Goal: Information Seeking & Learning: Learn about a topic

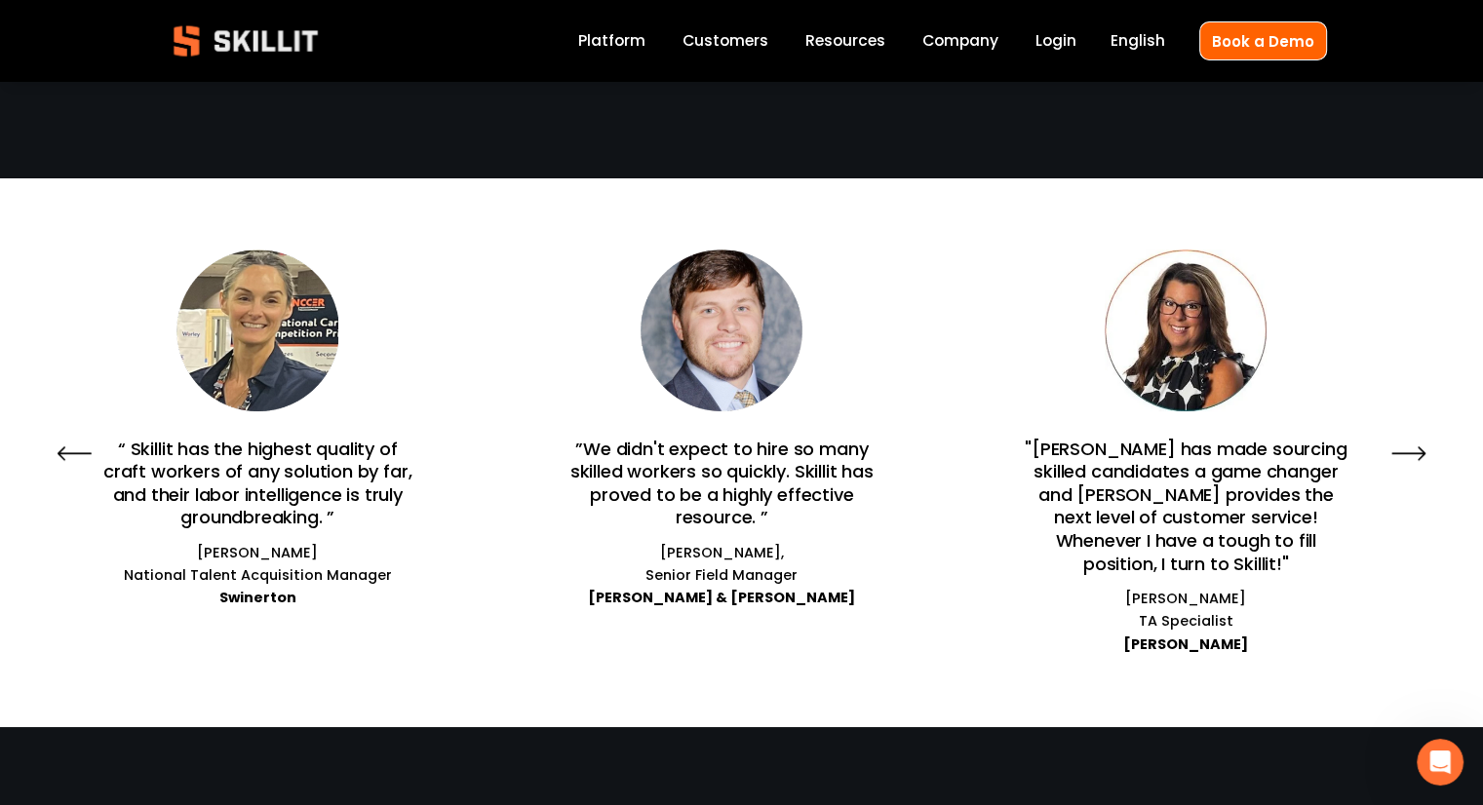
scroll to position [1253, 0]
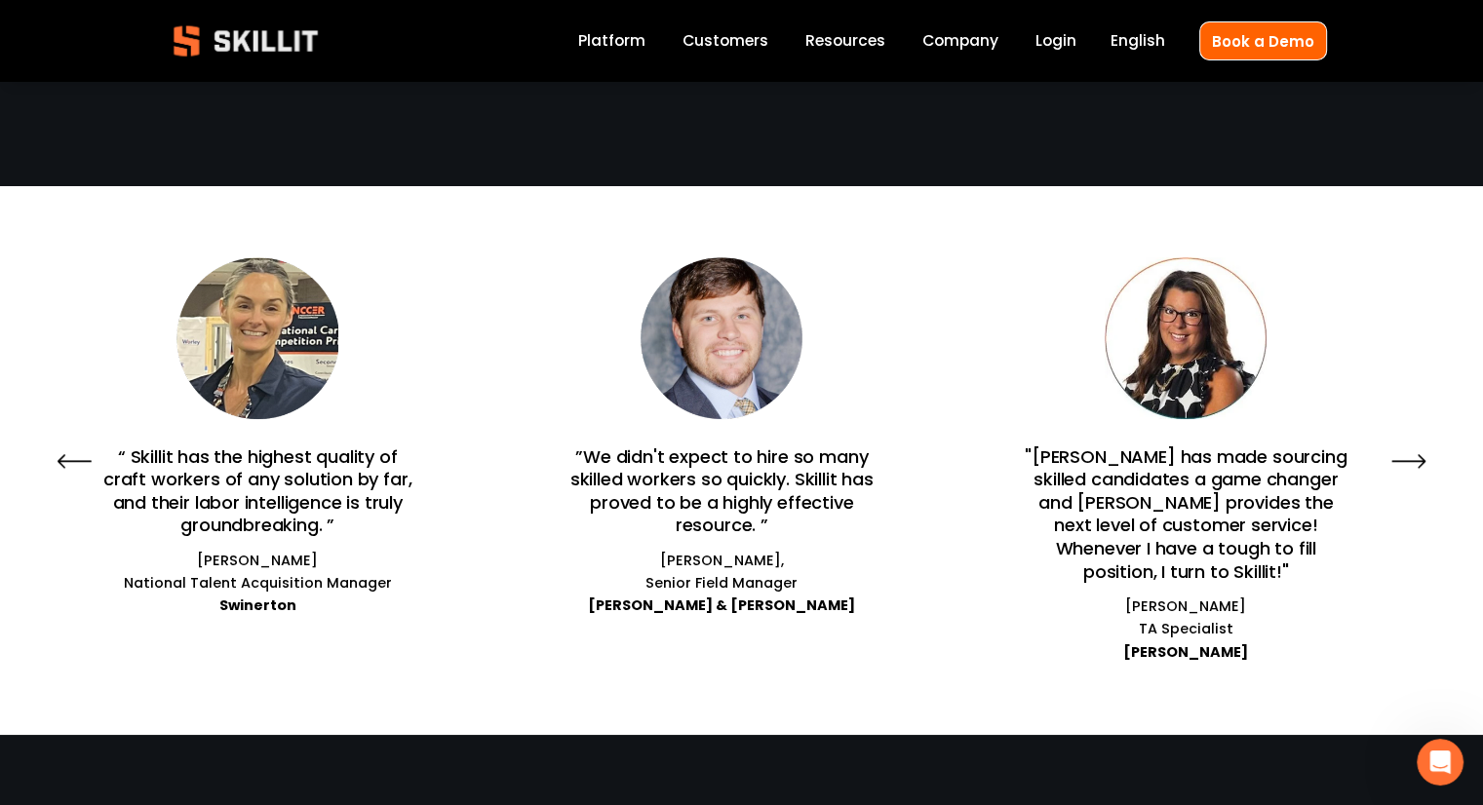
click at [1412, 449] on icon "\a \a \a Next\a \a" at bounding box center [1408, 461] width 35 height 35
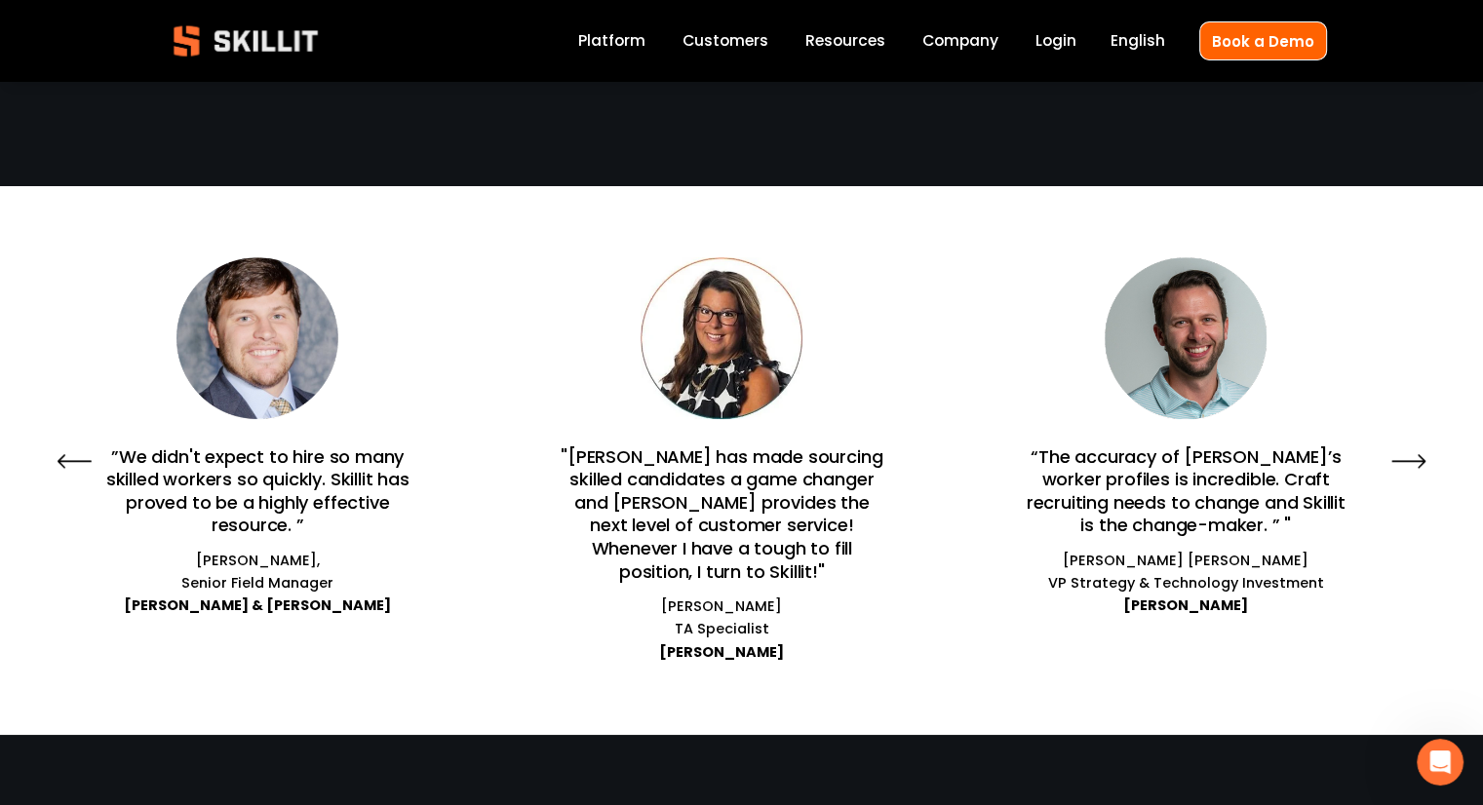
click at [1412, 449] on icon "\a \a \a Next\a \a" at bounding box center [1408, 461] width 35 height 35
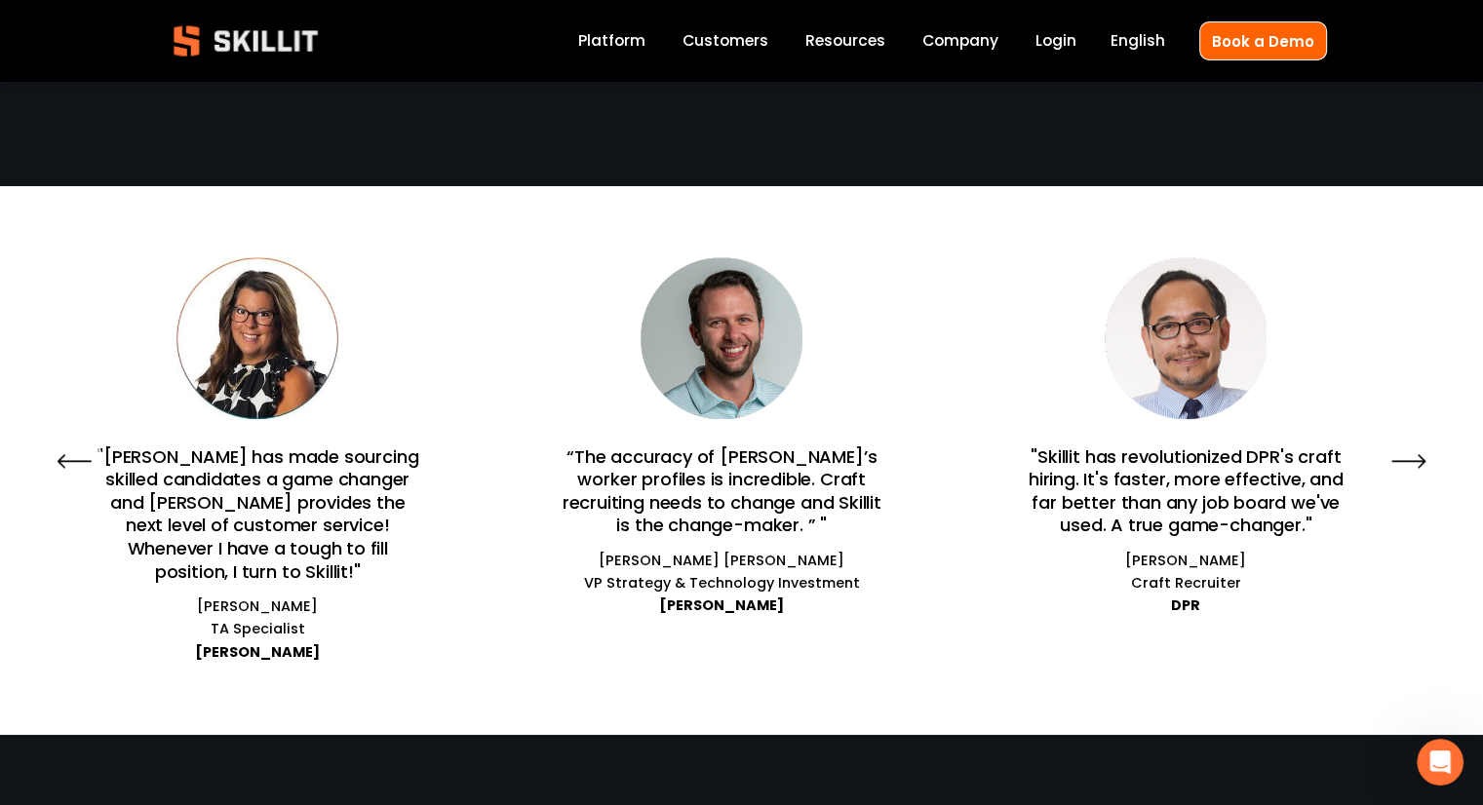
click at [1412, 449] on icon "\a \a \a Next\a \a" at bounding box center [1408, 461] width 35 height 35
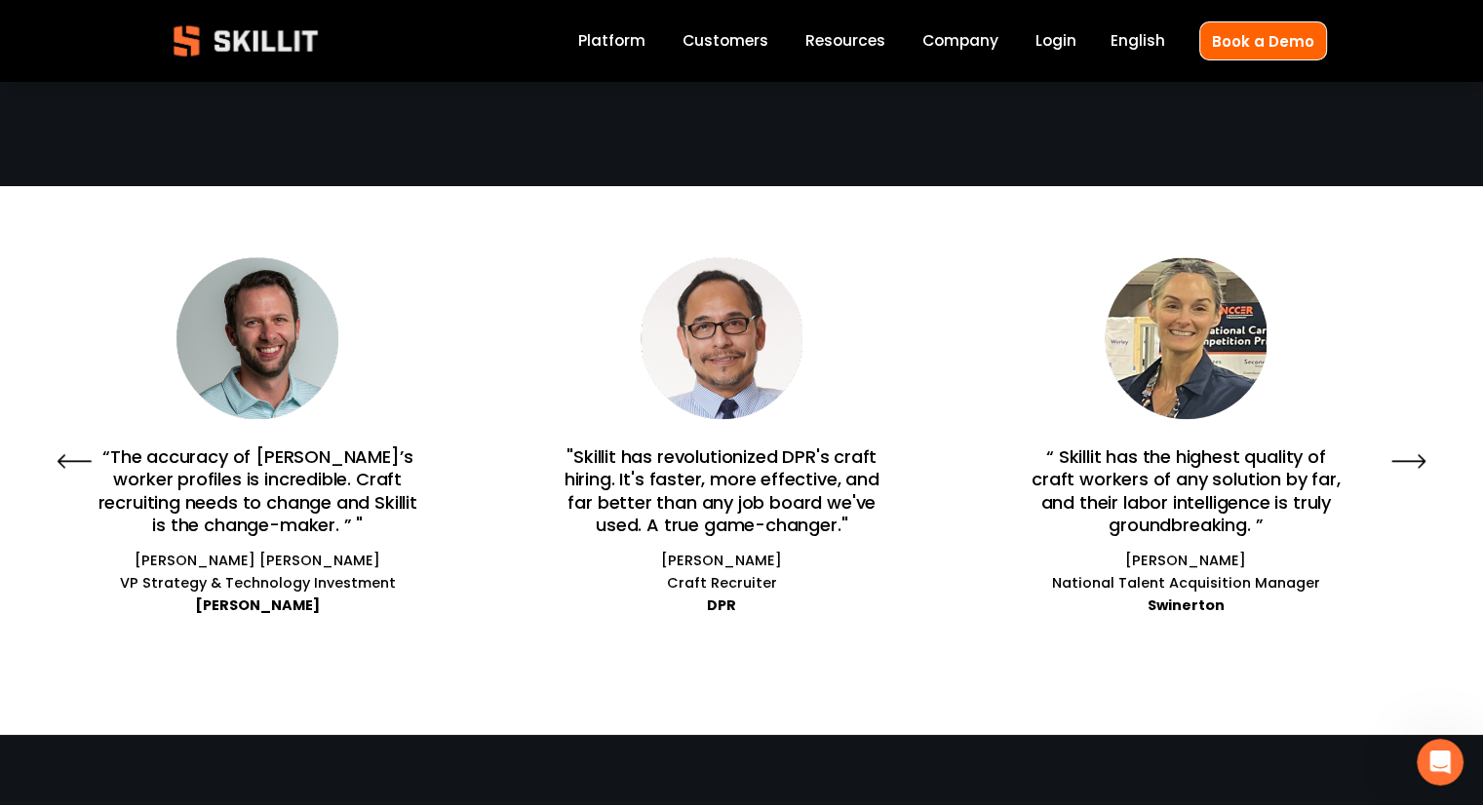
click at [1412, 449] on icon "\a \a \a Next\a \a" at bounding box center [1408, 461] width 35 height 35
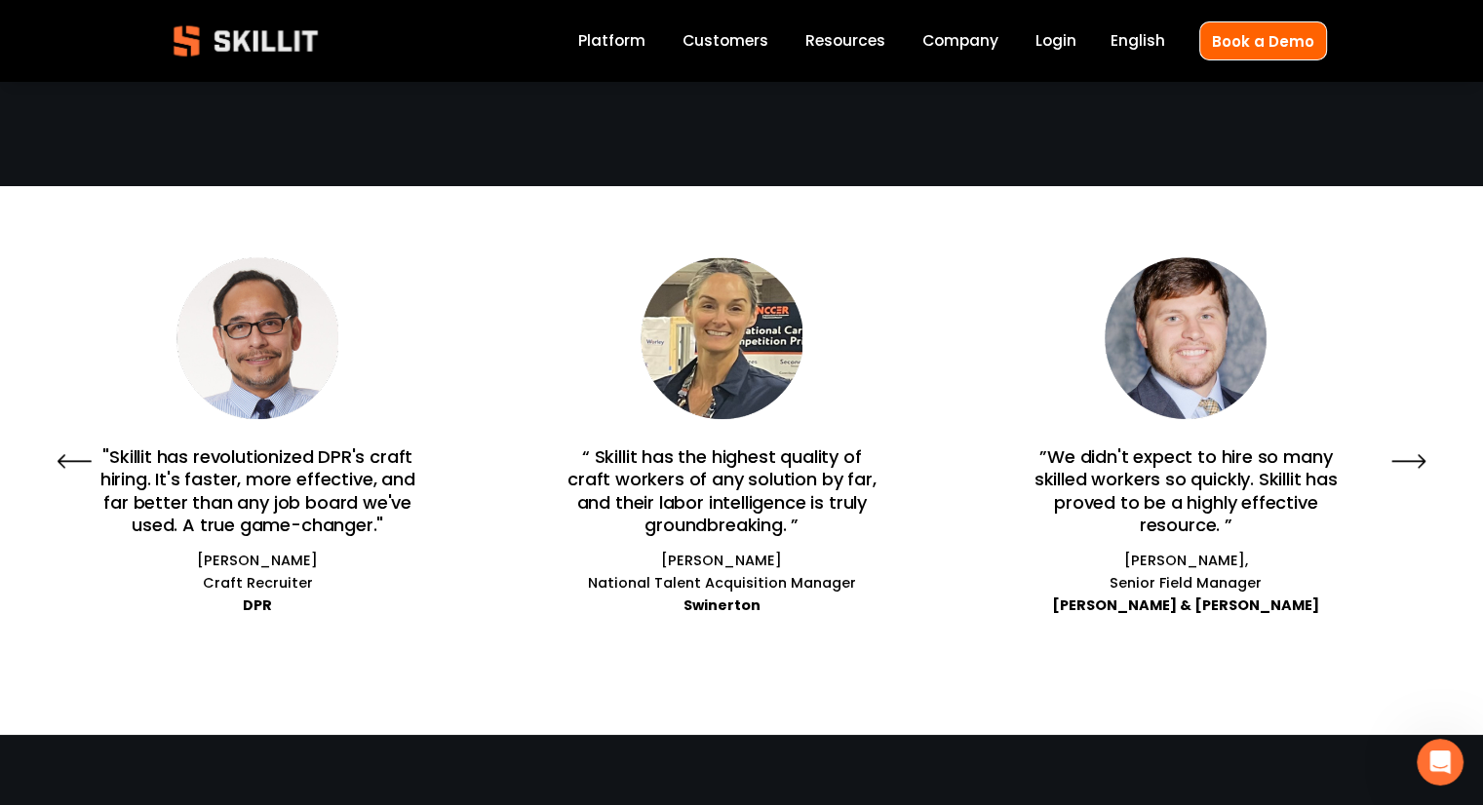
click at [1412, 449] on icon "\a \a \a Next\a \a" at bounding box center [1408, 461] width 35 height 35
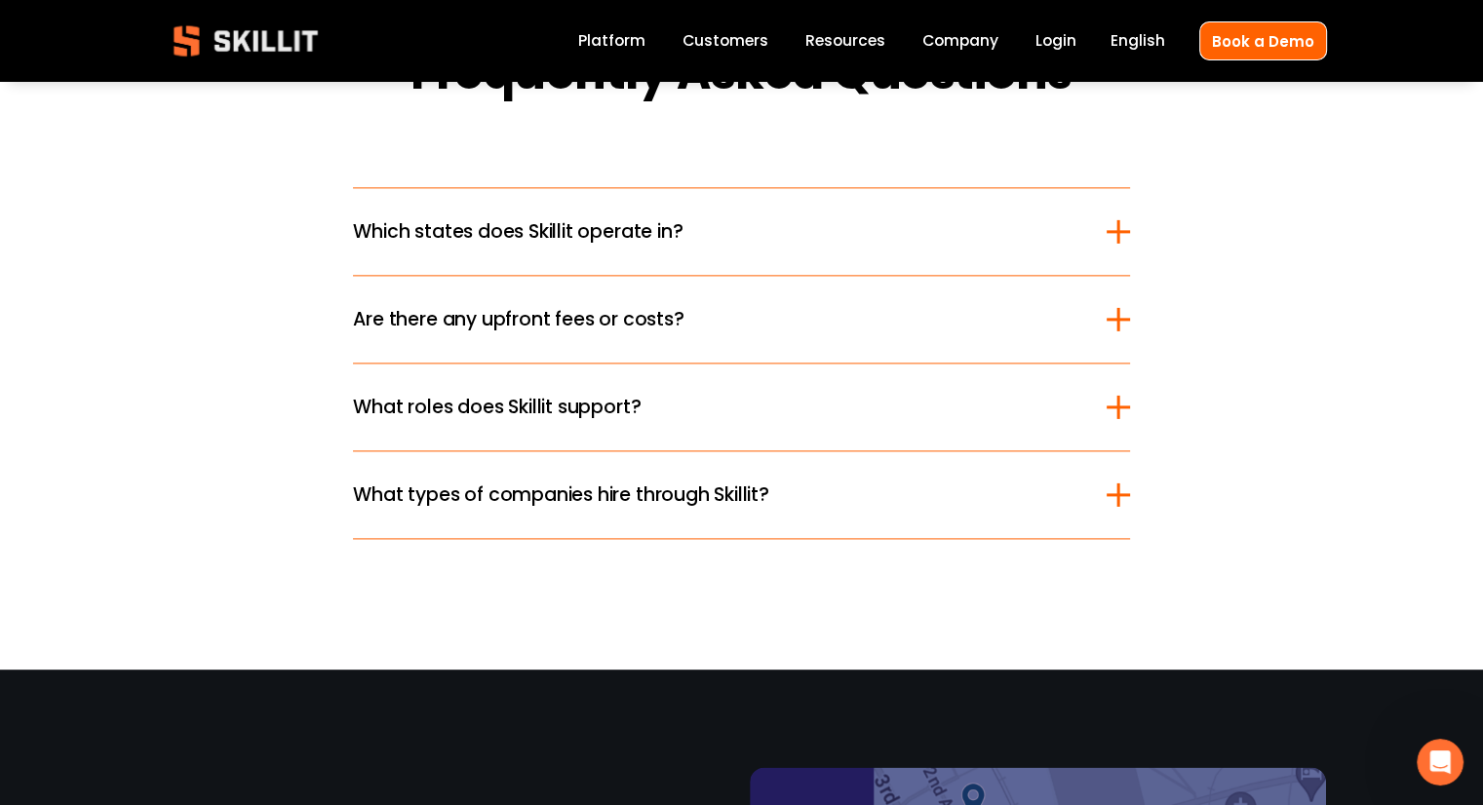
scroll to position [2526, 0]
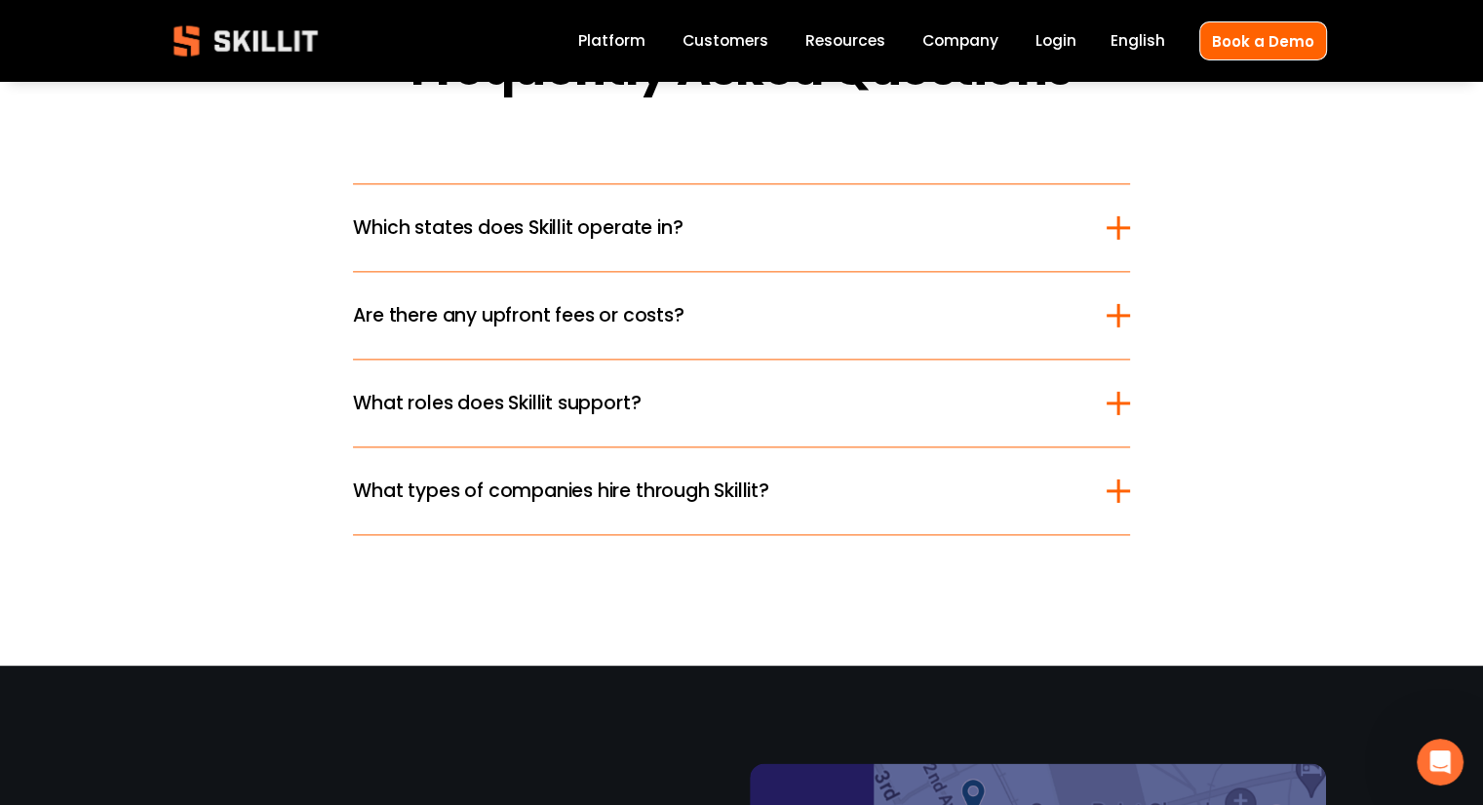
click at [1112, 216] on div at bounding box center [1118, 227] width 23 height 23
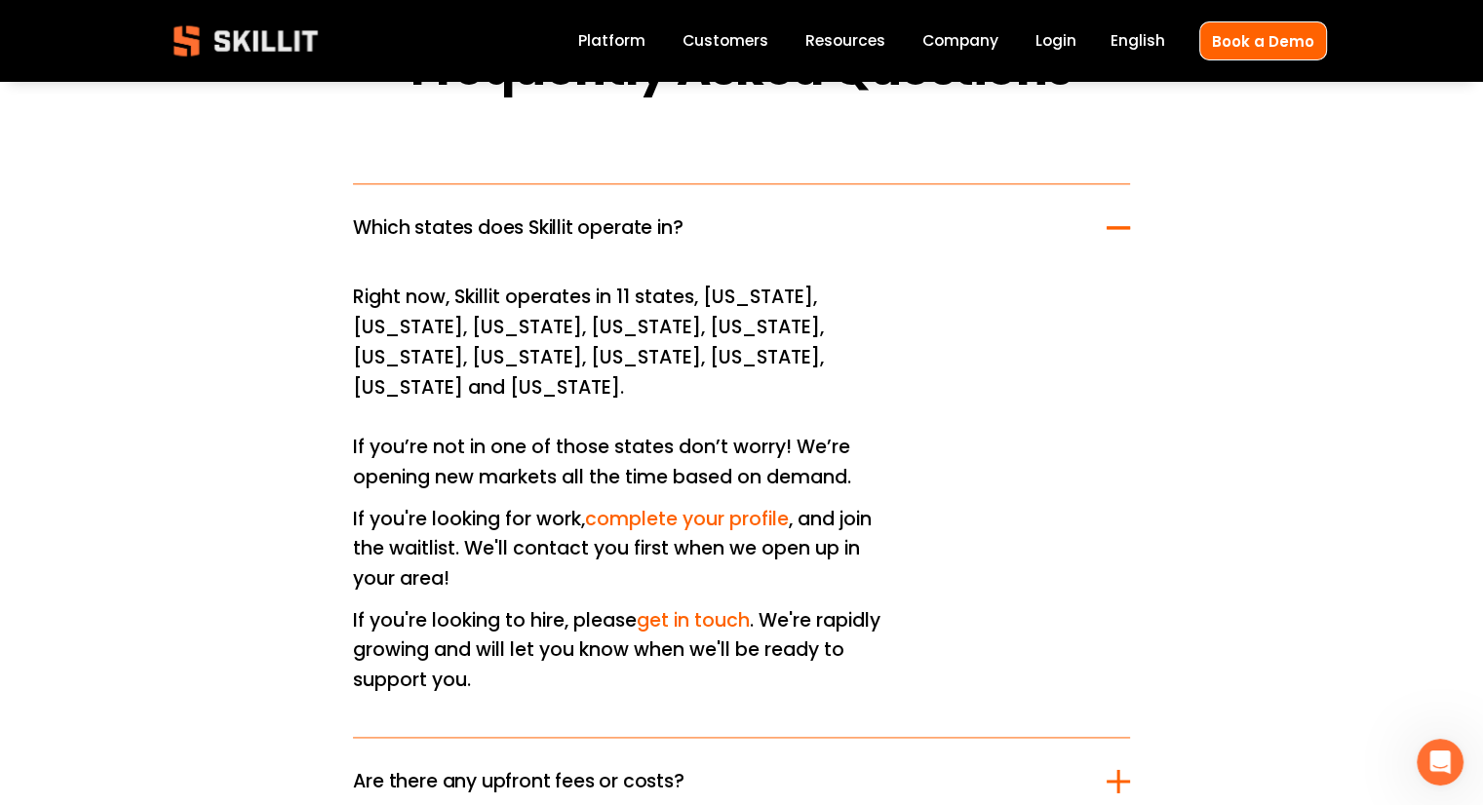
click at [1120, 216] on div at bounding box center [1118, 227] width 23 height 23
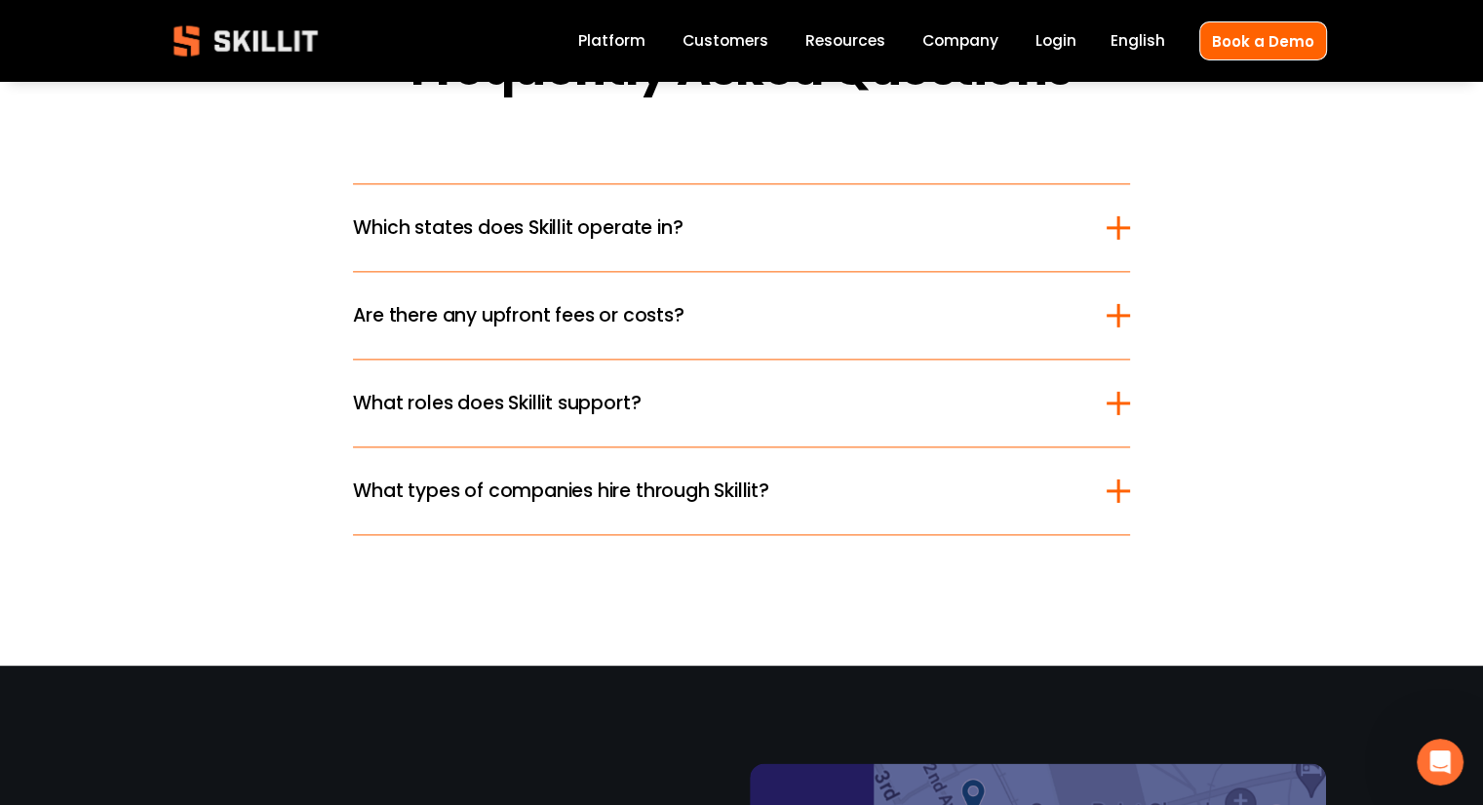
click at [1117, 304] on div at bounding box center [1117, 315] width 3 height 23
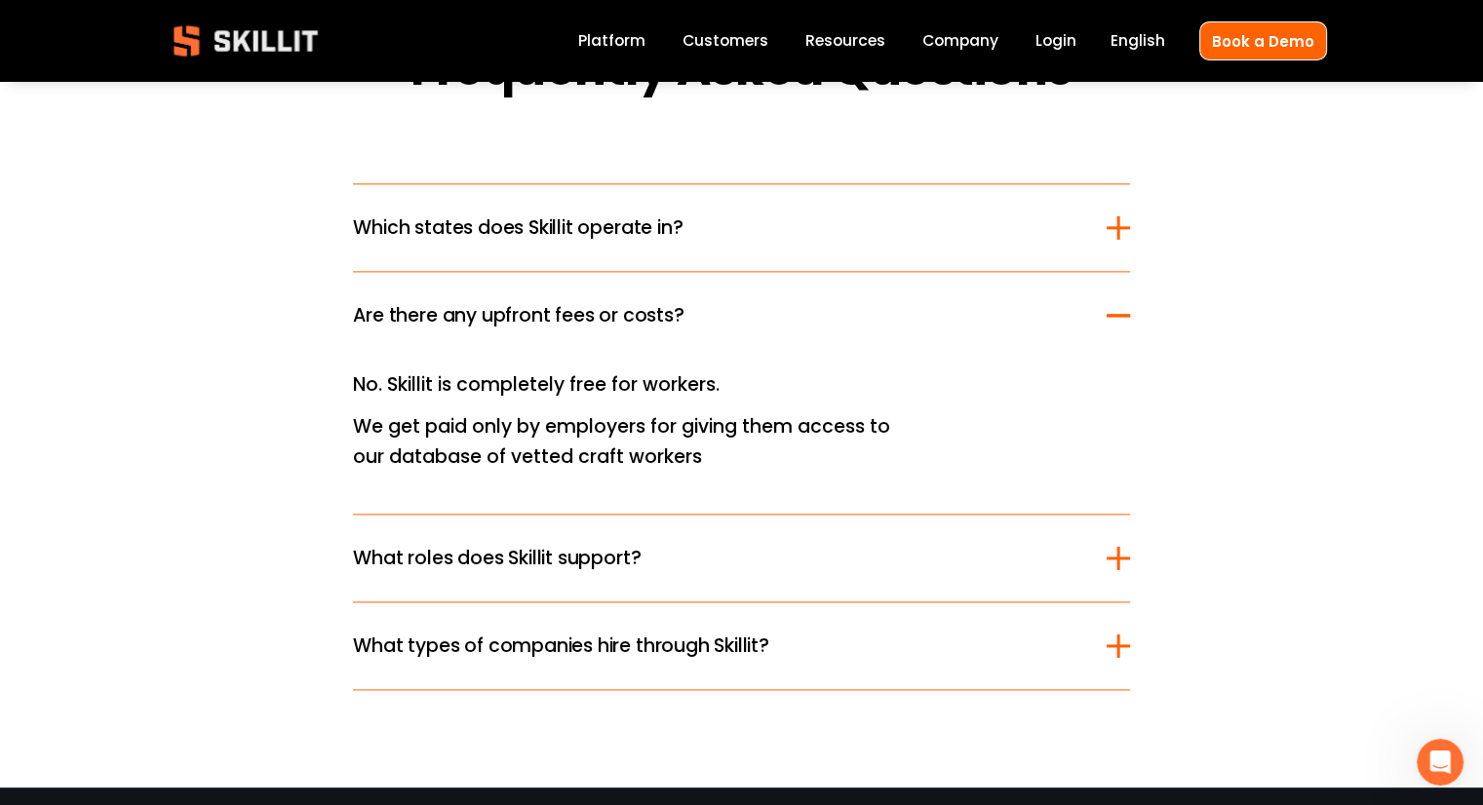
click at [1117, 304] on div at bounding box center [1118, 315] width 23 height 23
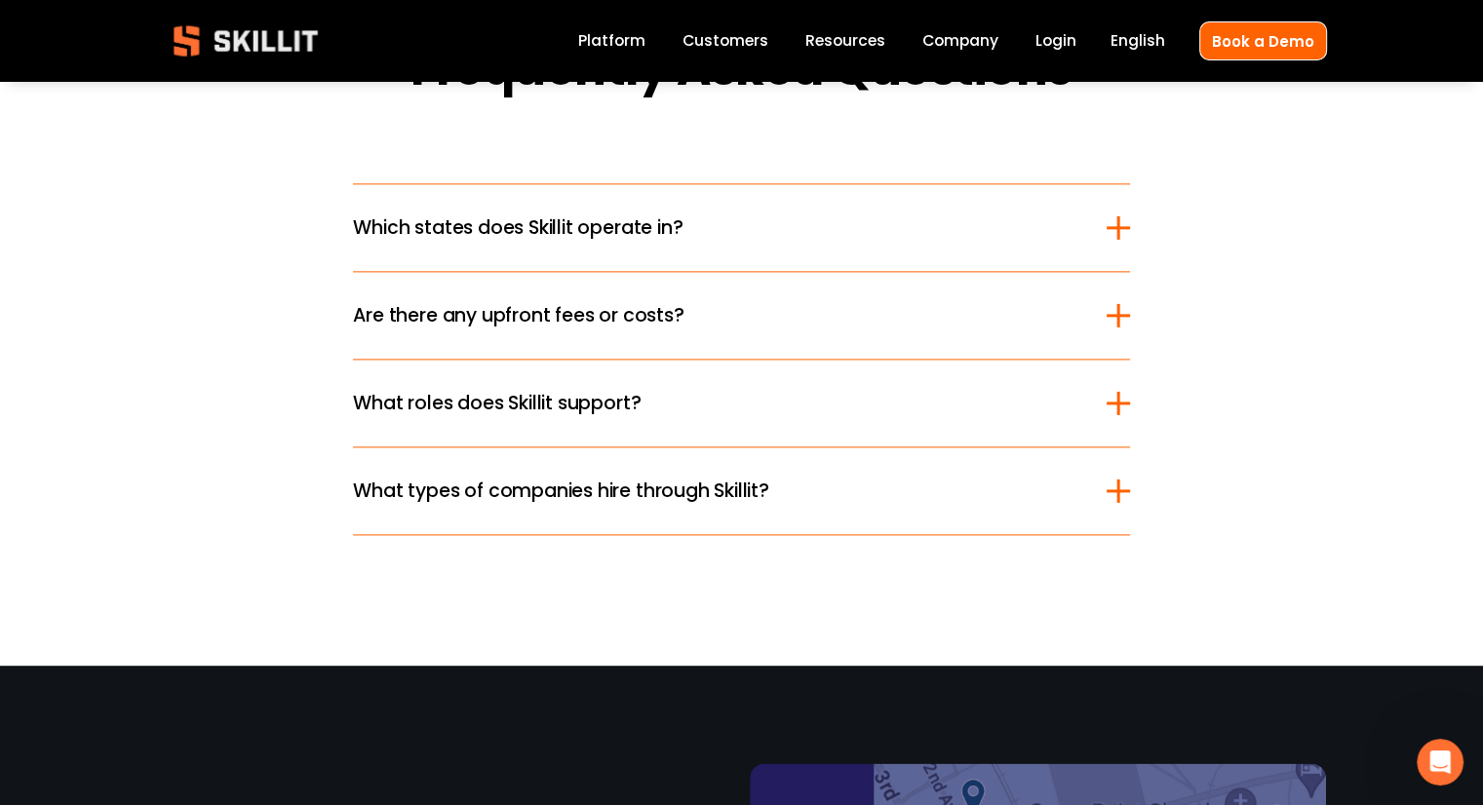
click at [1114, 480] on div at bounding box center [1118, 491] width 23 height 23
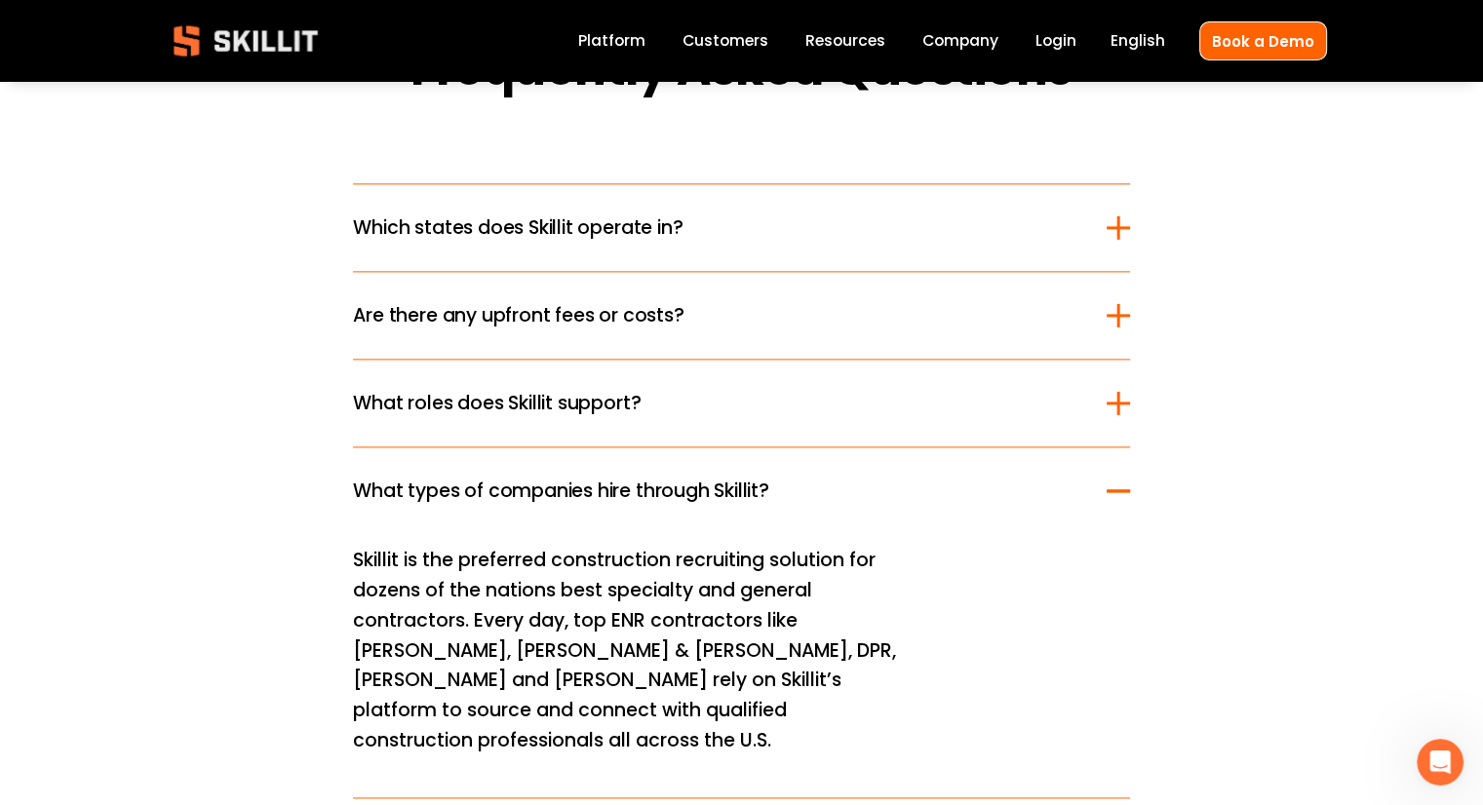
click at [1114, 489] on div at bounding box center [1118, 490] width 23 height 3
